Goal: Task Accomplishment & Management: Use online tool/utility

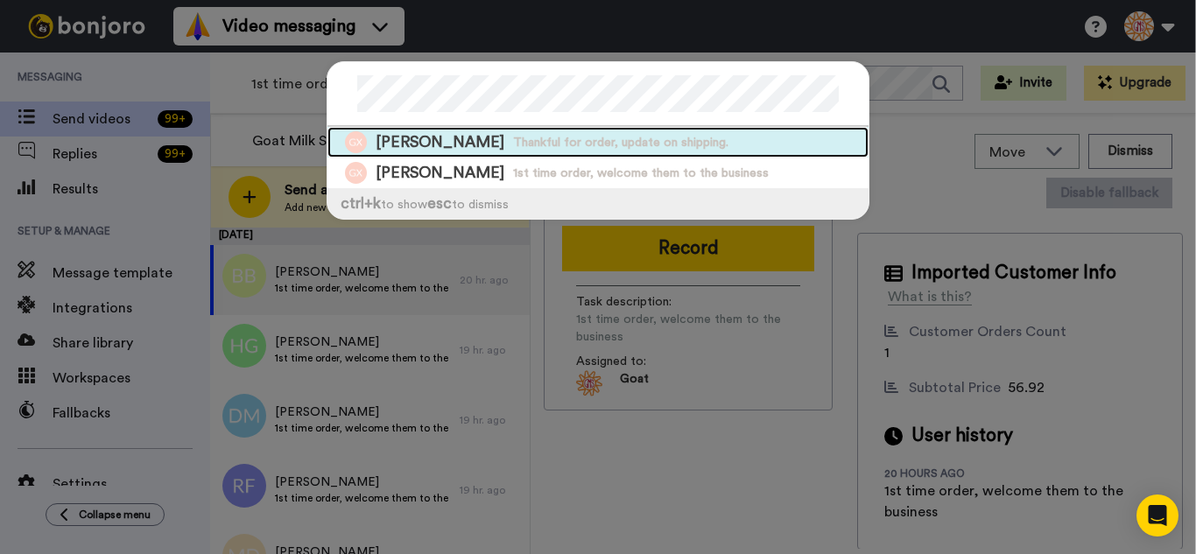
click at [513, 140] on span "Thankful for order, update on shipping." at bounding box center [620, 143] width 215 height 18
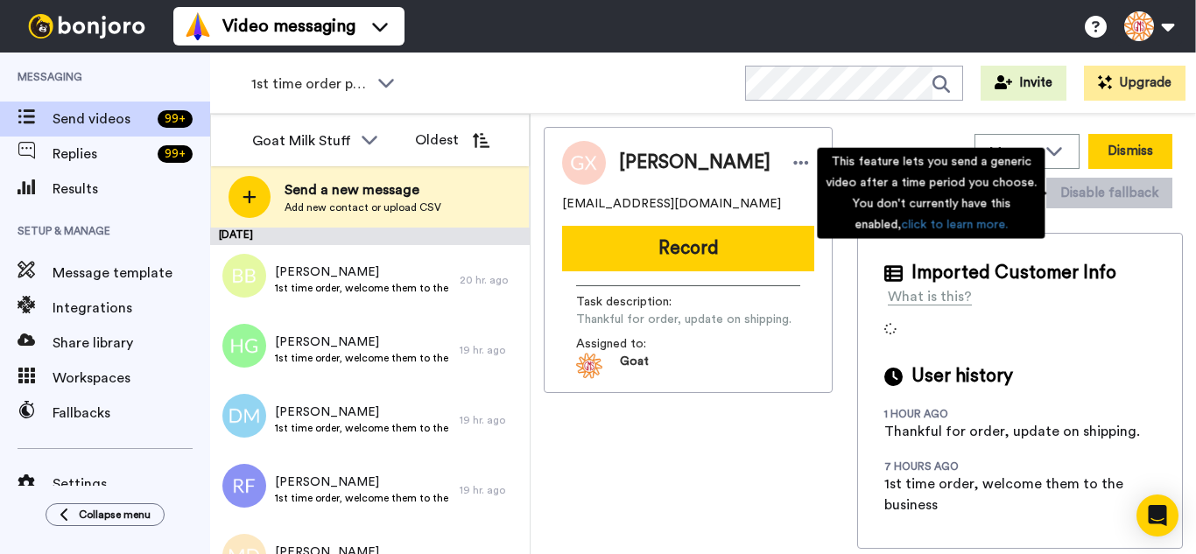
click at [1128, 161] on button "Dismiss" at bounding box center [1131, 151] width 84 height 35
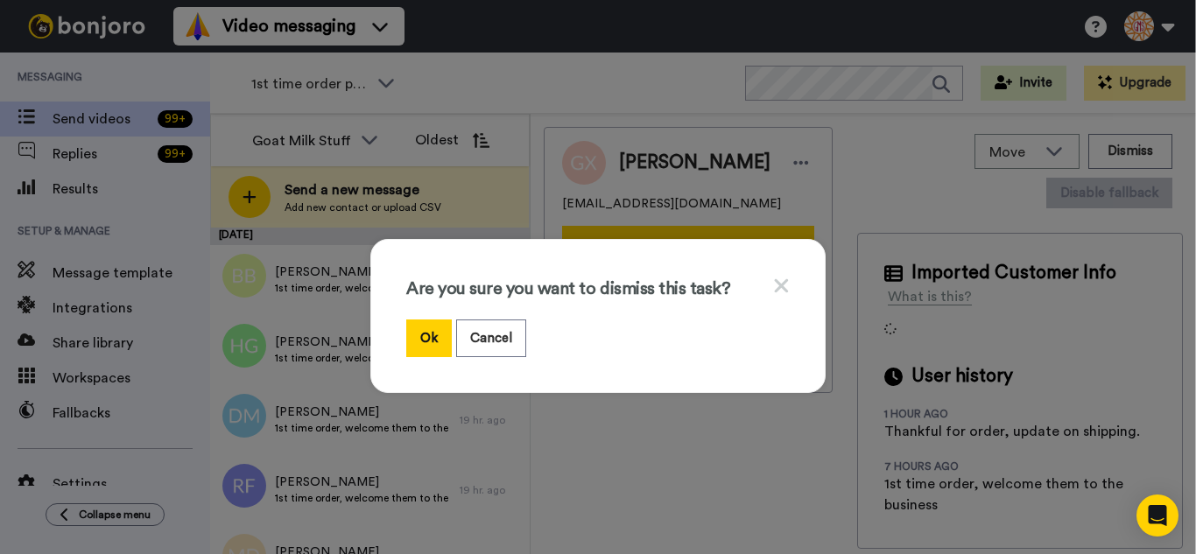
drag, startPoint x: 428, startPoint y: 340, endPoint x: 527, endPoint y: 309, distance: 103.6
click at [436, 336] on button "Ok" at bounding box center [429, 339] width 46 height 38
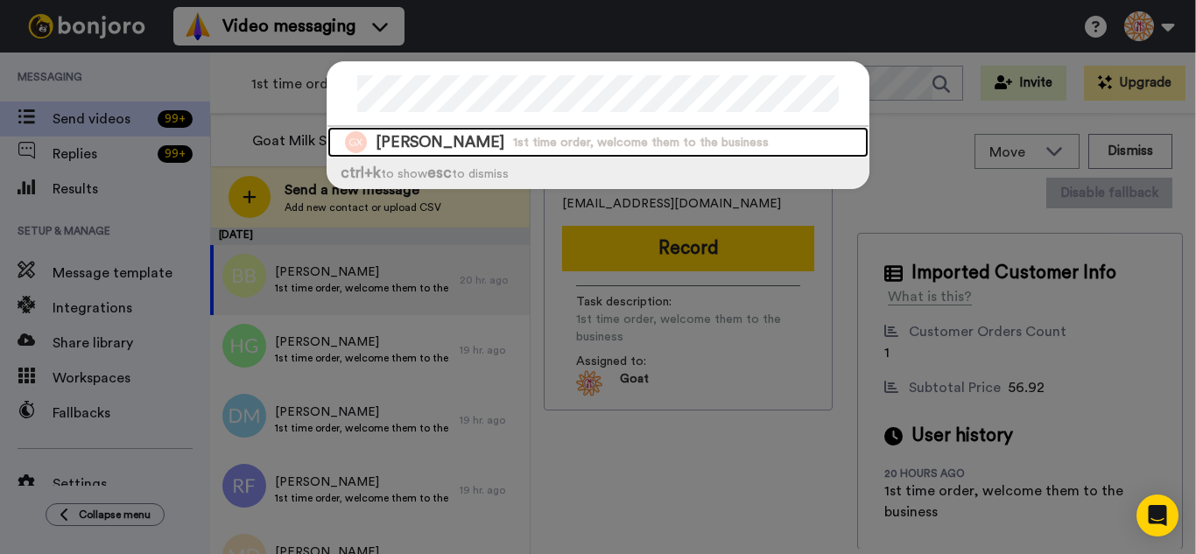
click at [521, 148] on span "1st time order, welcome them to the business" at bounding box center [641, 143] width 256 height 18
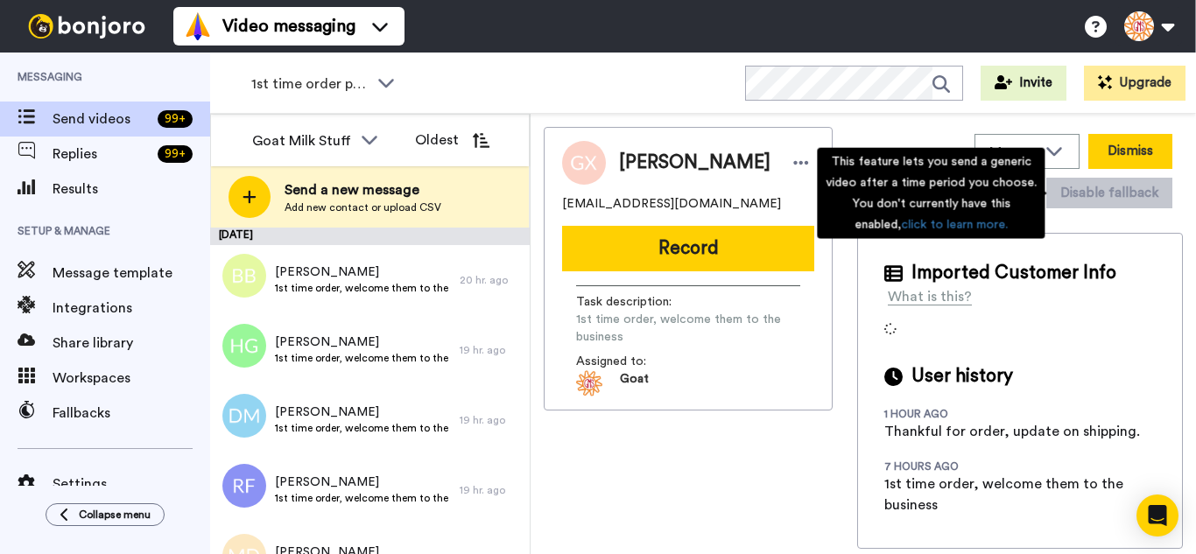
click at [1146, 159] on button "Dismiss" at bounding box center [1131, 151] width 84 height 35
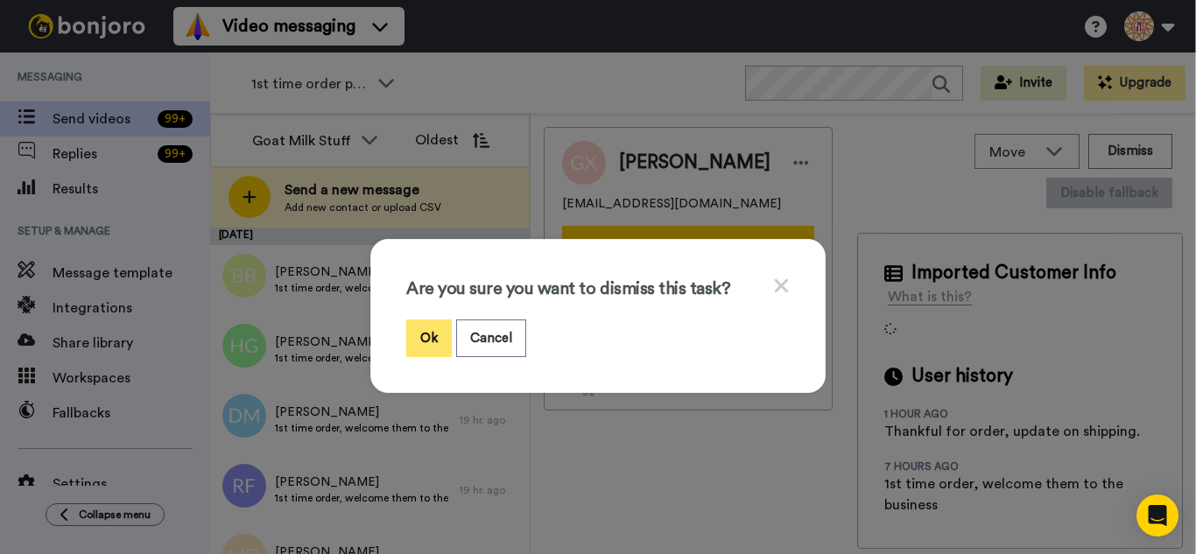
click at [421, 334] on button "Ok" at bounding box center [429, 339] width 46 height 38
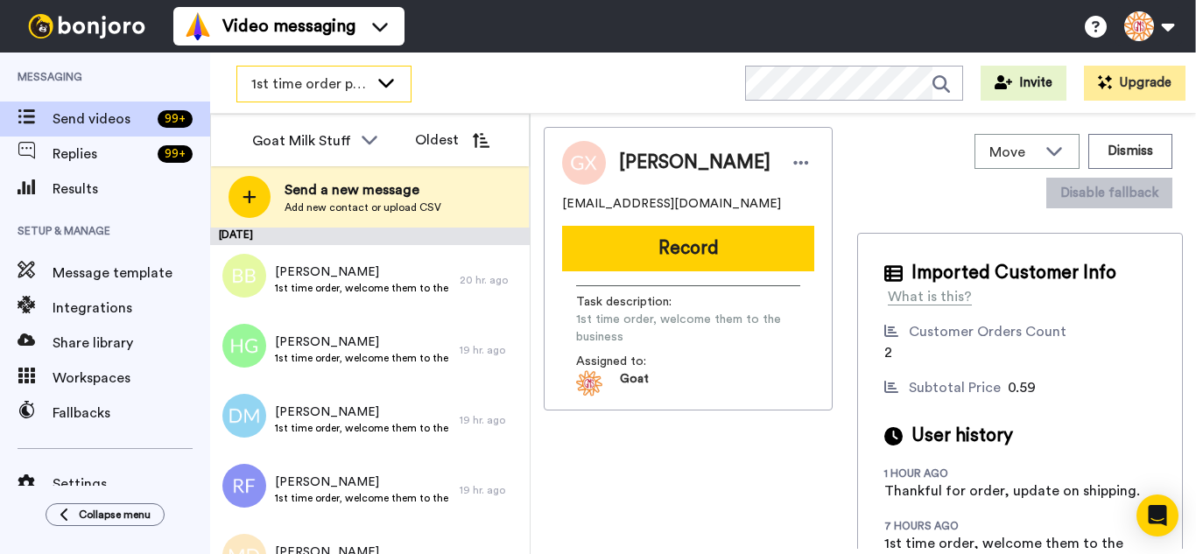
click at [306, 76] on span "1st time order people" at bounding box center [309, 84] width 117 height 21
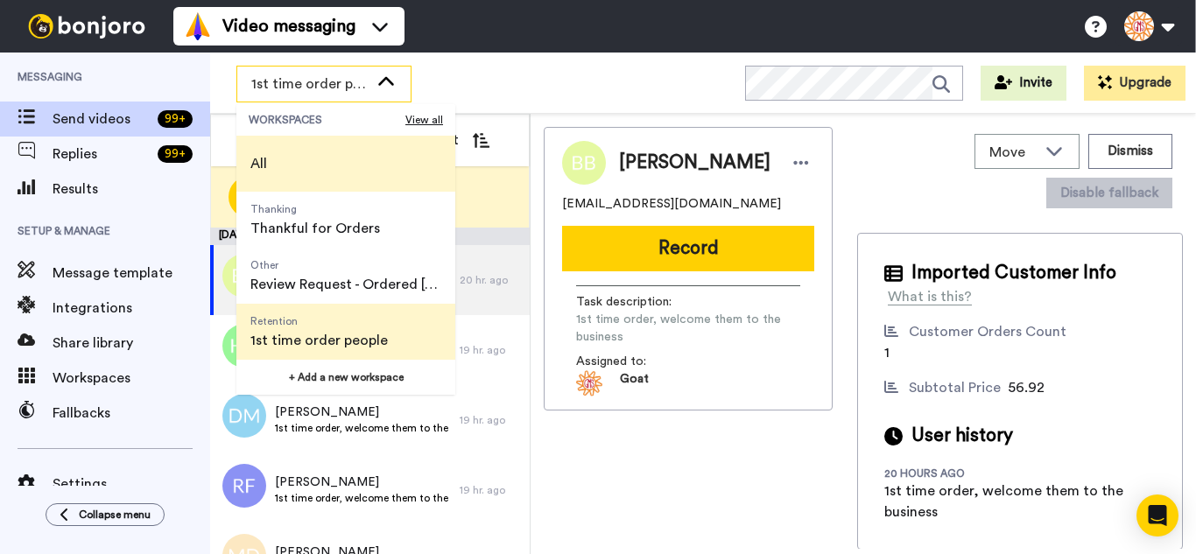
click at [290, 171] on li "All" at bounding box center [345, 164] width 219 height 56
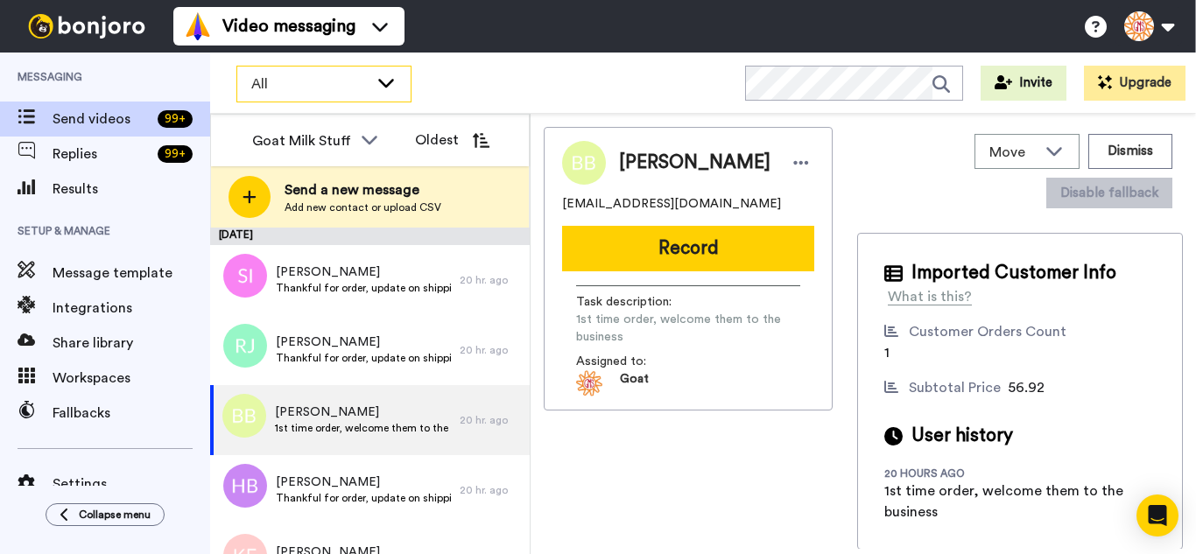
click at [307, 83] on span "All" at bounding box center [309, 84] width 117 height 21
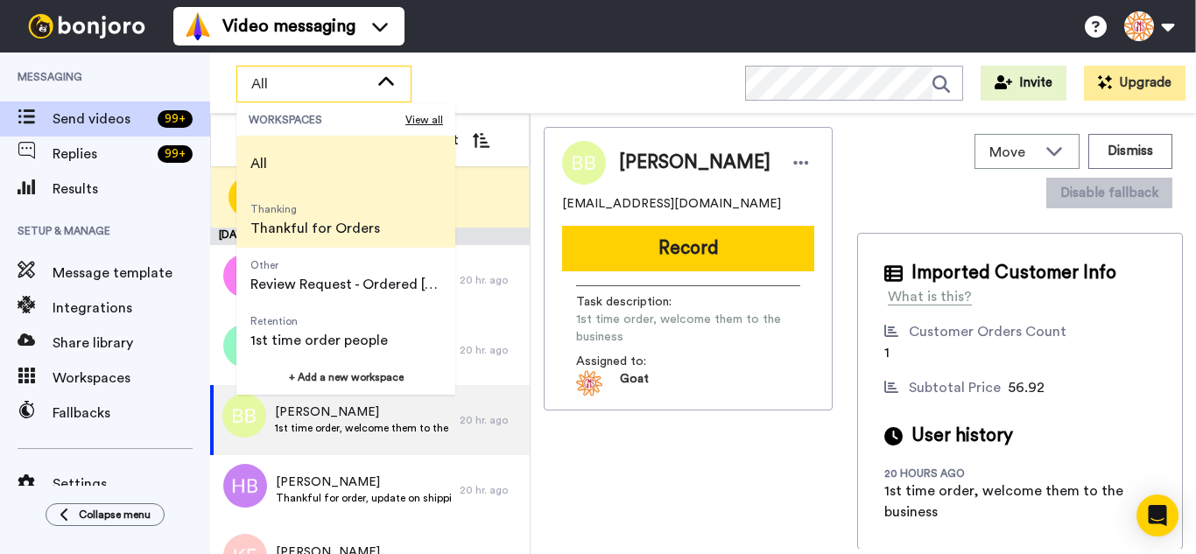
click at [309, 210] on span "Thanking" at bounding box center [315, 209] width 130 height 14
